Goal: Transaction & Acquisition: Purchase product/service

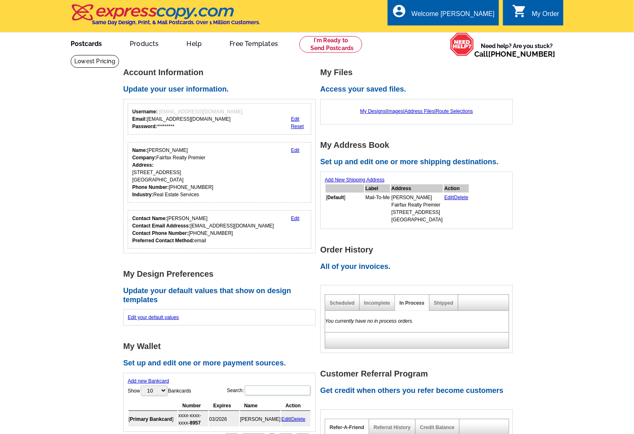
click at [85, 44] on link "Postcards" at bounding box center [85, 42] width 57 height 19
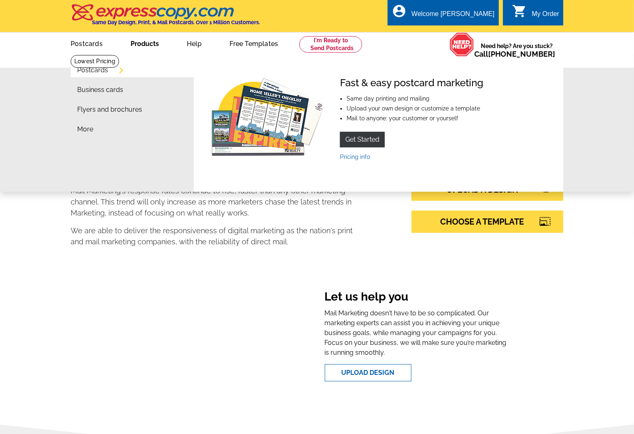
click at [103, 72] on link "Postcards" at bounding box center [92, 70] width 31 height 7
click at [359, 99] on li "Same day printing and mailing" at bounding box center [415, 99] width 137 height 6
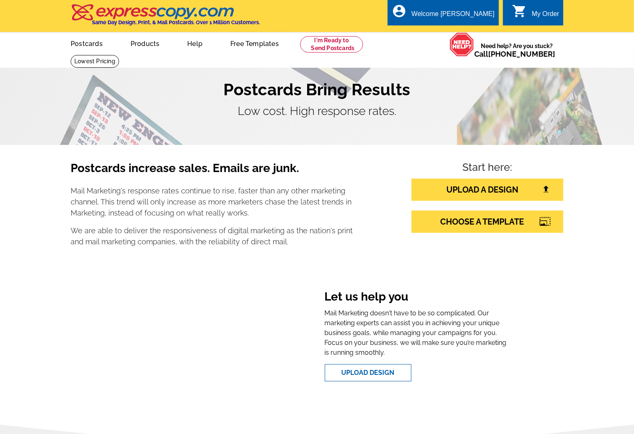
click at [91, 293] on section "Let us help you Mail Marketing doesn't have to be so complicated. Our marketing…" at bounding box center [317, 330] width 493 height 115
click at [585, 183] on div "Postcards increase sales. Emails are junk. Mail Marketing's response rates cont…" at bounding box center [317, 283] width 634 height 276
